Goal: Use online tool/utility: Utilize a website feature to perform a specific function

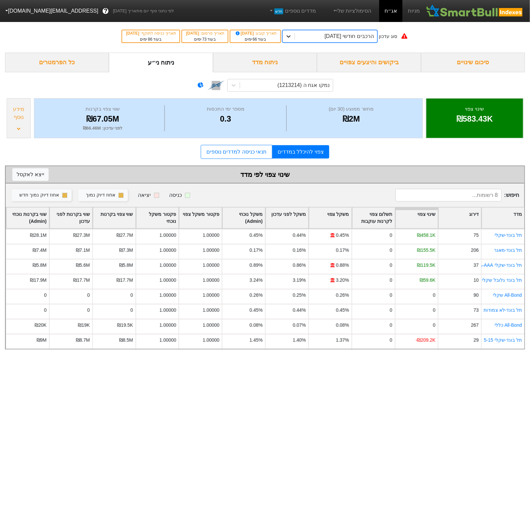
click at [295, 40] on div at bounding box center [289, 36] width 12 height 12
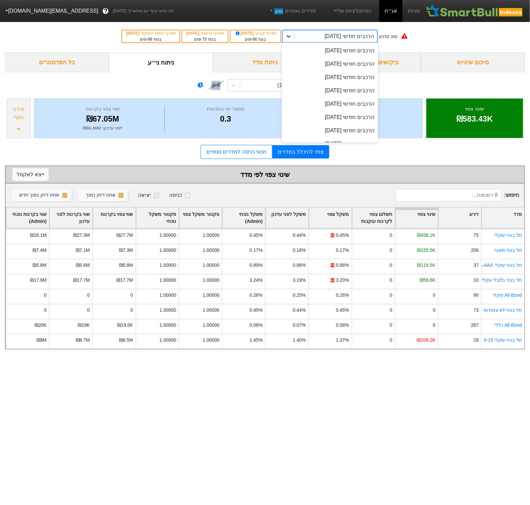
scroll to position [238, 0]
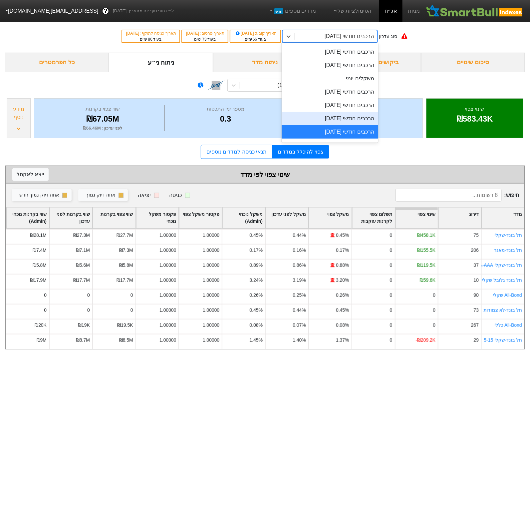
click at [326, 121] on div "הרכבים חודשי [DATE]" at bounding box center [330, 118] width 97 height 13
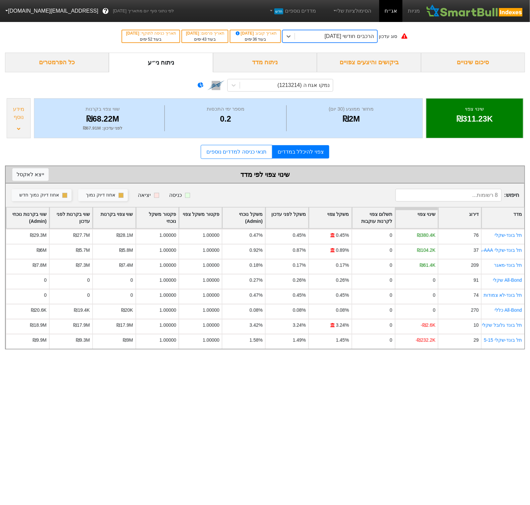
click at [336, 42] on div "הרכבים חודשי [DATE]" at bounding box center [336, 36] width 83 height 12
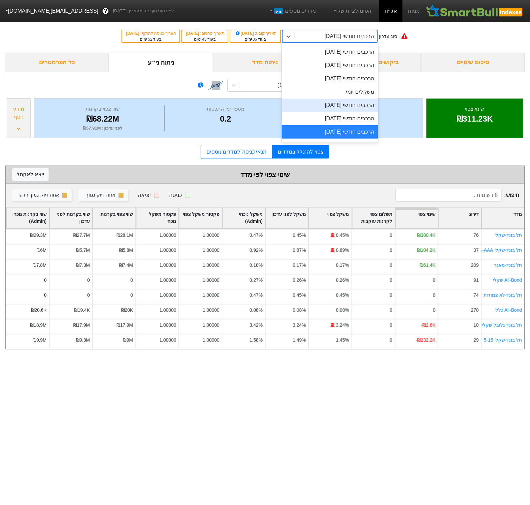
scroll to position [235, 0]
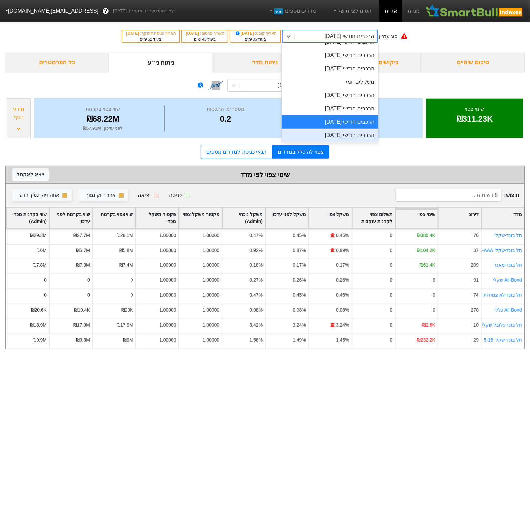
click at [336, 137] on div "הרכבים חודשי [DATE]" at bounding box center [330, 135] width 97 height 13
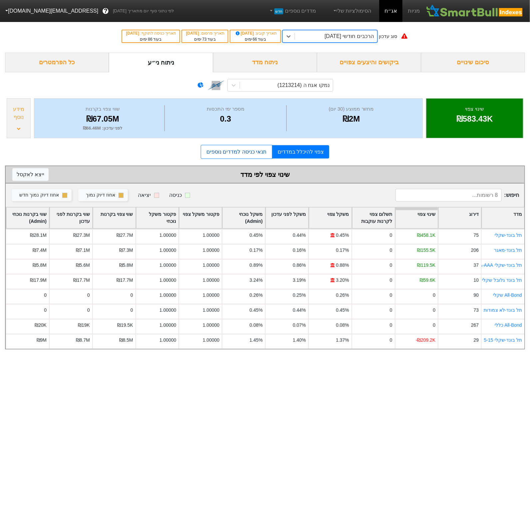
click at [207, 149] on link "תנאי כניסה למדדים נוספים" at bounding box center [237, 152] width 72 height 14
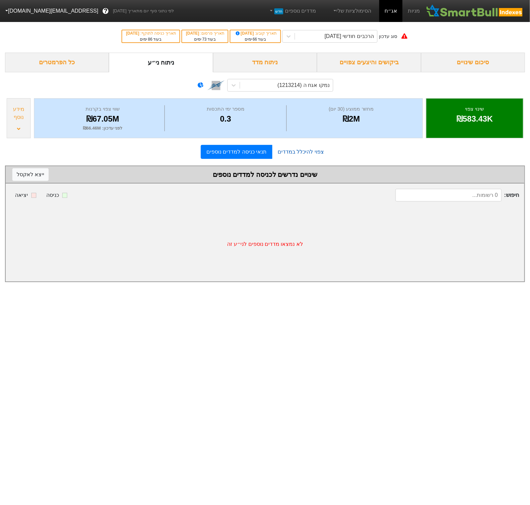
click at [306, 157] on link "צפוי להיכלל במדדים" at bounding box center [300, 151] width 57 height 13
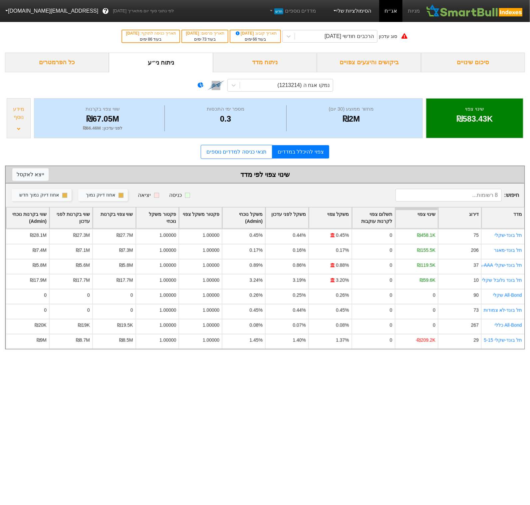
click at [360, 13] on link "הסימולציות שלי" at bounding box center [352, 10] width 45 height 13
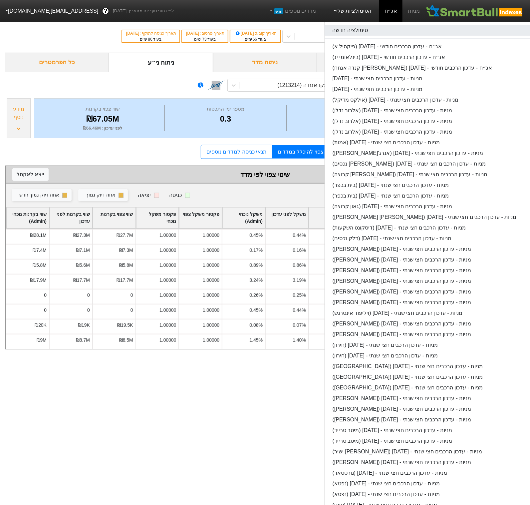
click at [358, 30] on link "סימולציה חדשה" at bounding box center [453, 30] width 256 height 11
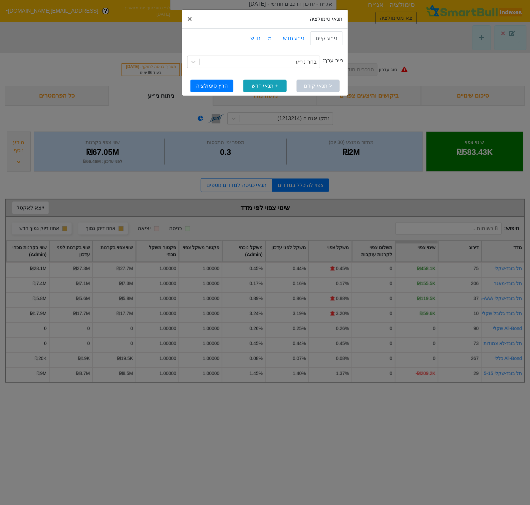
click at [300, 65] on div "בחר ני״ע" at bounding box center [306, 62] width 21 height 8
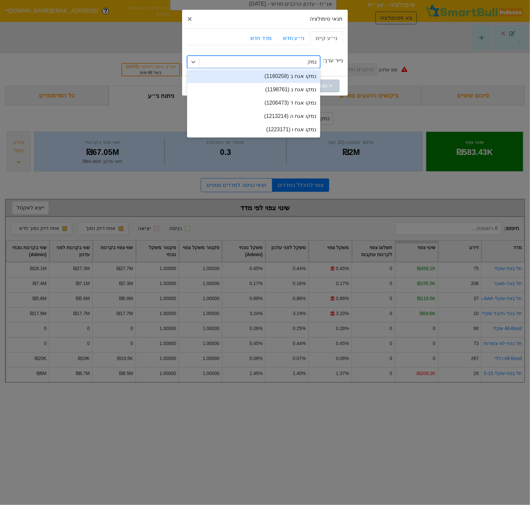
type input "נמקו"
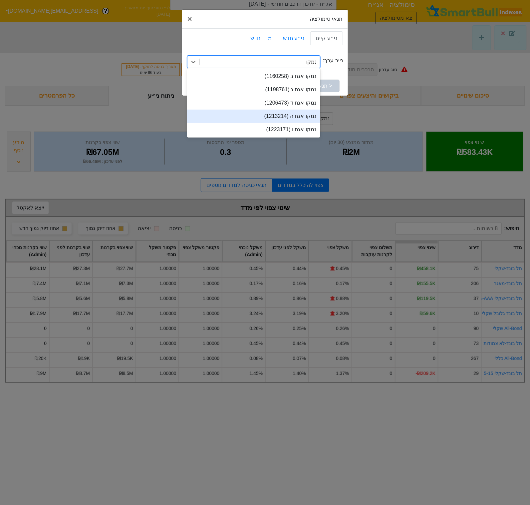
click at [296, 121] on div "נמקו אגח ה (1213214)" at bounding box center [253, 116] width 133 height 13
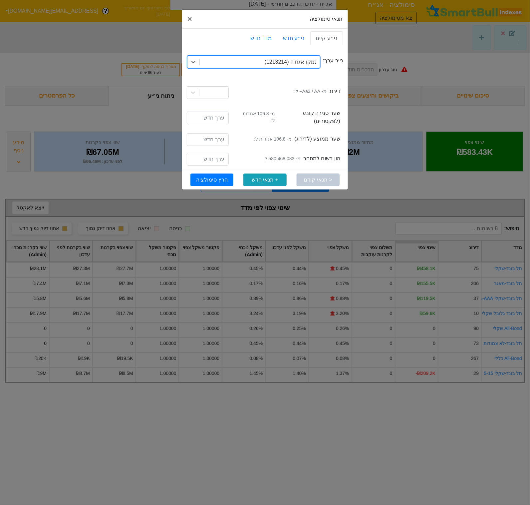
click at [286, 155] on small "מ- 580,468,082 ל:" at bounding box center [281, 158] width 37 height 7
copy small "580,468,082"
click at [215, 158] on input "number" at bounding box center [208, 159] width 42 height 13
paste input "580468082"
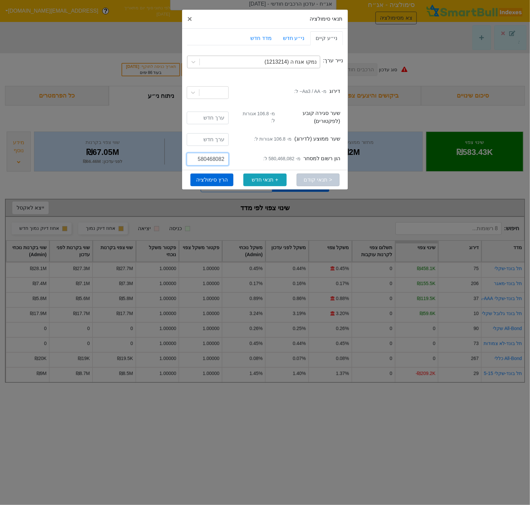
type input "580468082"
click at [209, 174] on button "הרץ סימולציה" at bounding box center [211, 179] width 43 height 13
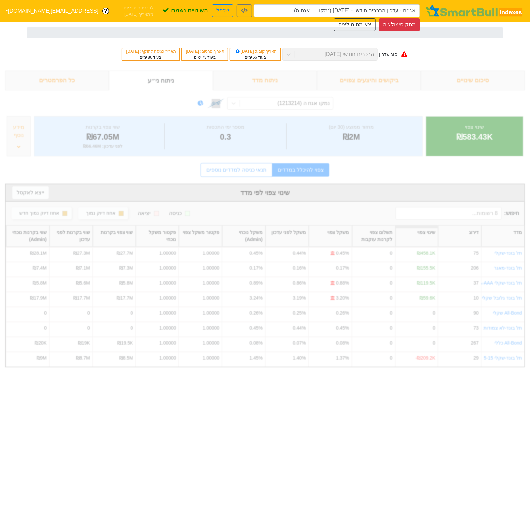
click at [224, 30] on div "סימולציה - אג״ח אג״ח - עדכון הרכבים חודשי - [DATE] (נמקו אגח ה) שכפל השינויים נ…" at bounding box center [290, 11] width 272 height 40
click at [247, 11] on icon "button" at bounding box center [244, 10] width 7 height 5
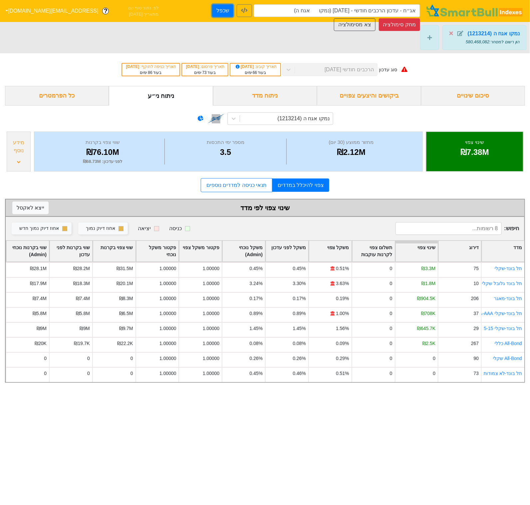
click at [212, 10] on button "שכפל" at bounding box center [222, 10] width 21 height 13
type input "אג״ח - עדכון הרכבים חודשי - [DATE] (נמקו אגח ה) - העתק"
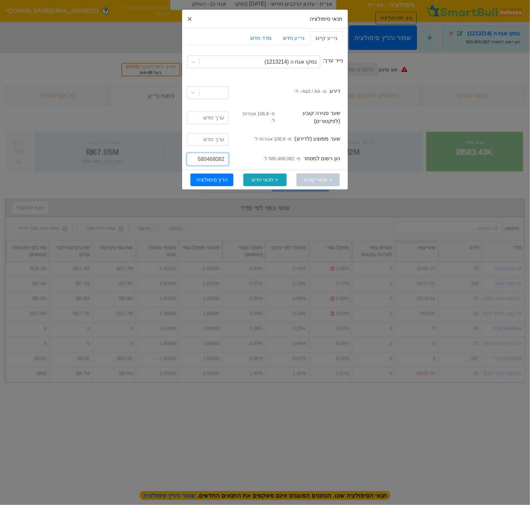
drag, startPoint x: 200, startPoint y: 154, endPoint x: 196, endPoint y: 154, distance: 3.7
click at [196, 154] on input "580468082" at bounding box center [208, 159] width 42 height 13
type input "680468082"
click at [214, 181] on button "הרץ סימולציה" at bounding box center [211, 179] width 43 height 13
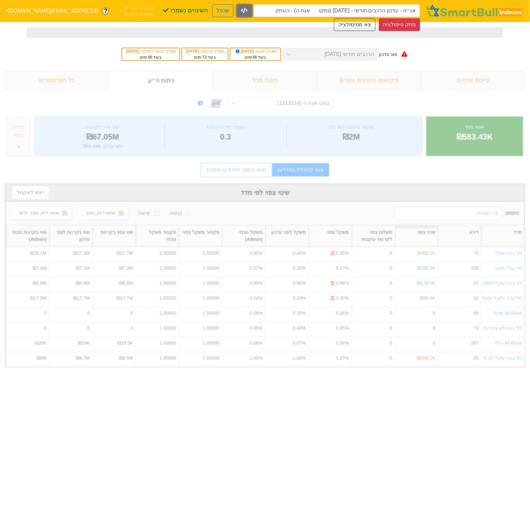
click at [241, 12] on button "button" at bounding box center [244, 10] width 15 height 13
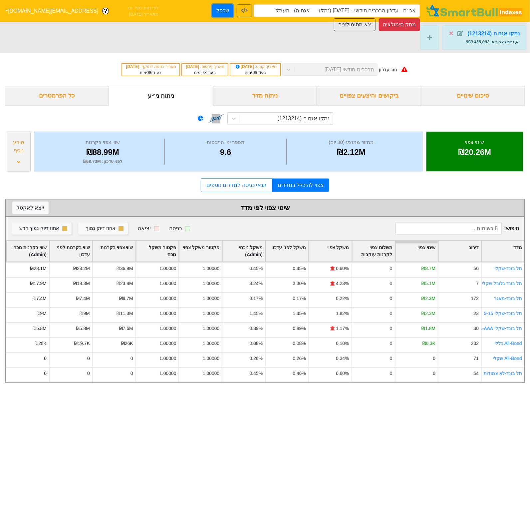
click at [212, 9] on button "שכפל" at bounding box center [222, 10] width 21 height 13
type input "אג״ח - עדכון הרכבים חודשי - [DATE] (נמקו אגח ה) - העתק - העתק"
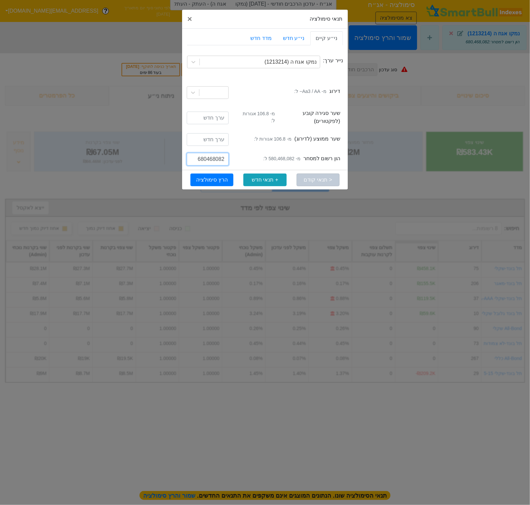
click at [202, 158] on input "680468082" at bounding box center [208, 159] width 42 height 13
click at [203, 158] on input "680468082" at bounding box center [208, 159] width 42 height 13
click at [204, 158] on input "680468082" at bounding box center [208, 159] width 42 height 13
drag, startPoint x: 204, startPoint y: 157, endPoint x: 199, endPoint y: 157, distance: 5.3
click at [199, 157] on input "680468082" at bounding box center [208, 159] width 42 height 13
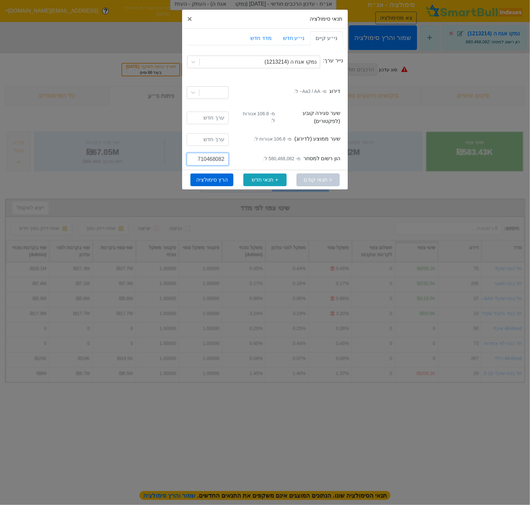
type input "710468082"
click at [198, 173] on button "הרץ סימולציה" at bounding box center [211, 179] width 43 height 13
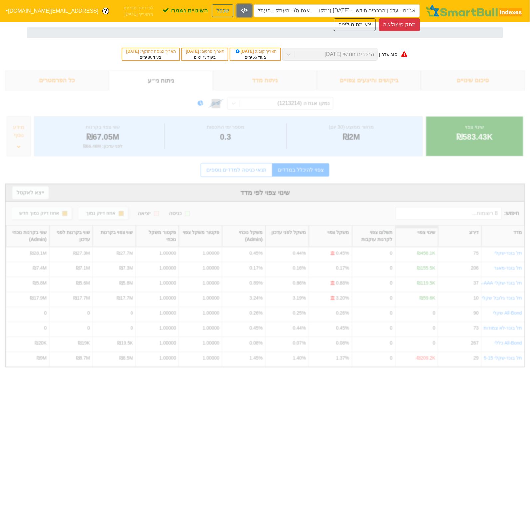
click at [248, 12] on icon "button" at bounding box center [244, 10] width 7 height 5
